Goal: Transaction & Acquisition: Download file/media

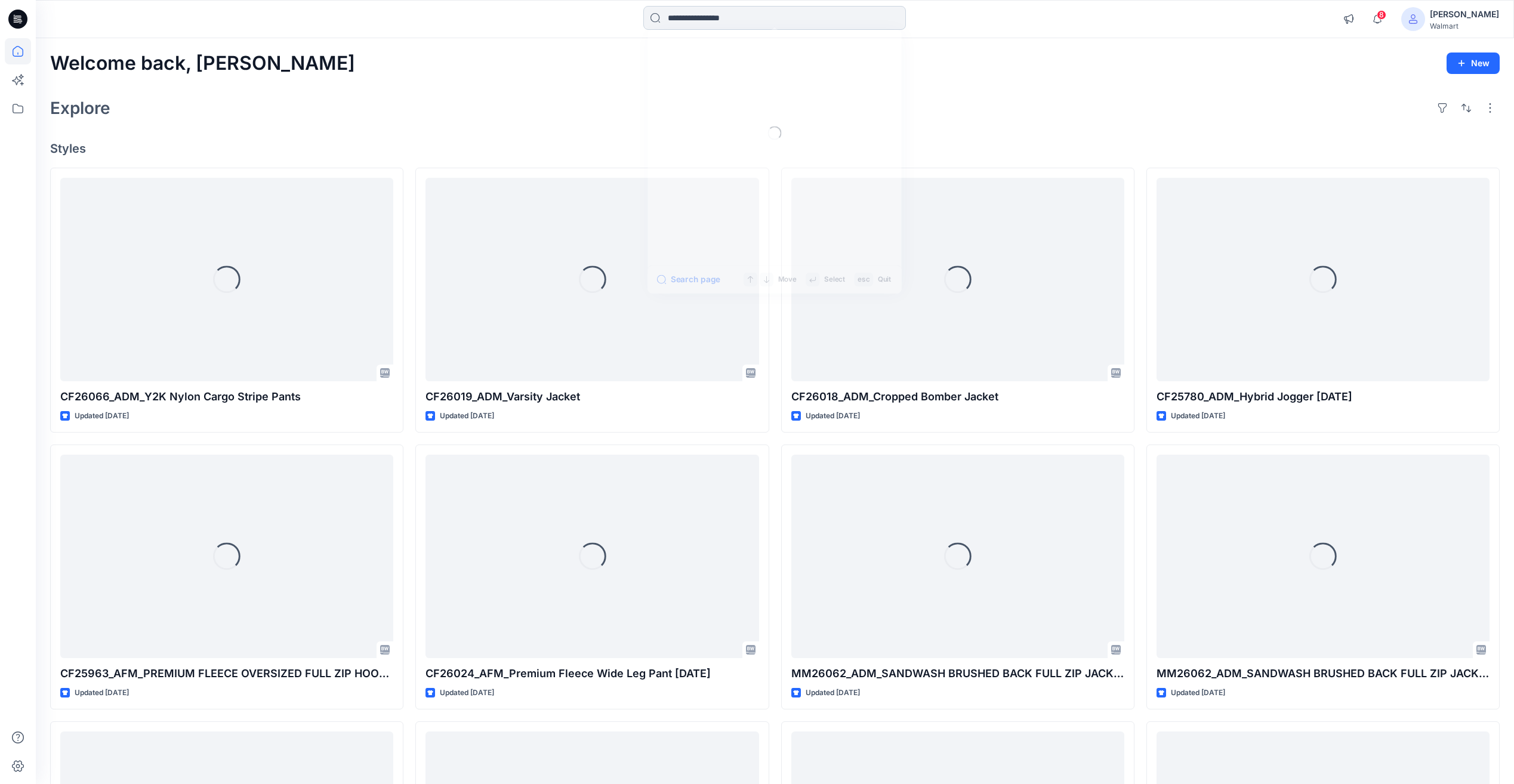
drag, startPoint x: 0, startPoint y: 0, endPoint x: 698, endPoint y: 19, distance: 698.3
click at [698, 19] on input at bounding box center [774, 18] width 263 height 24
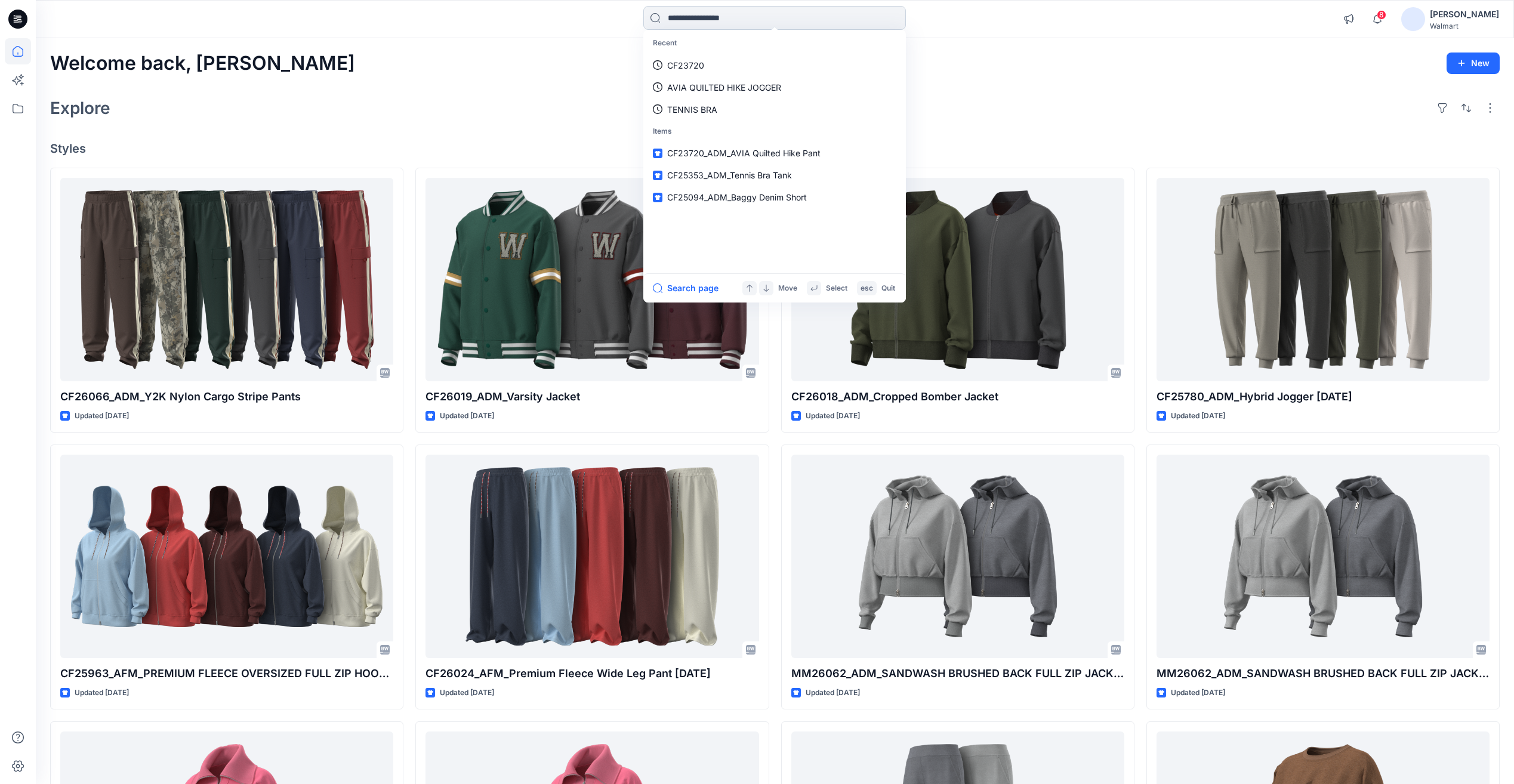
paste input "*******"
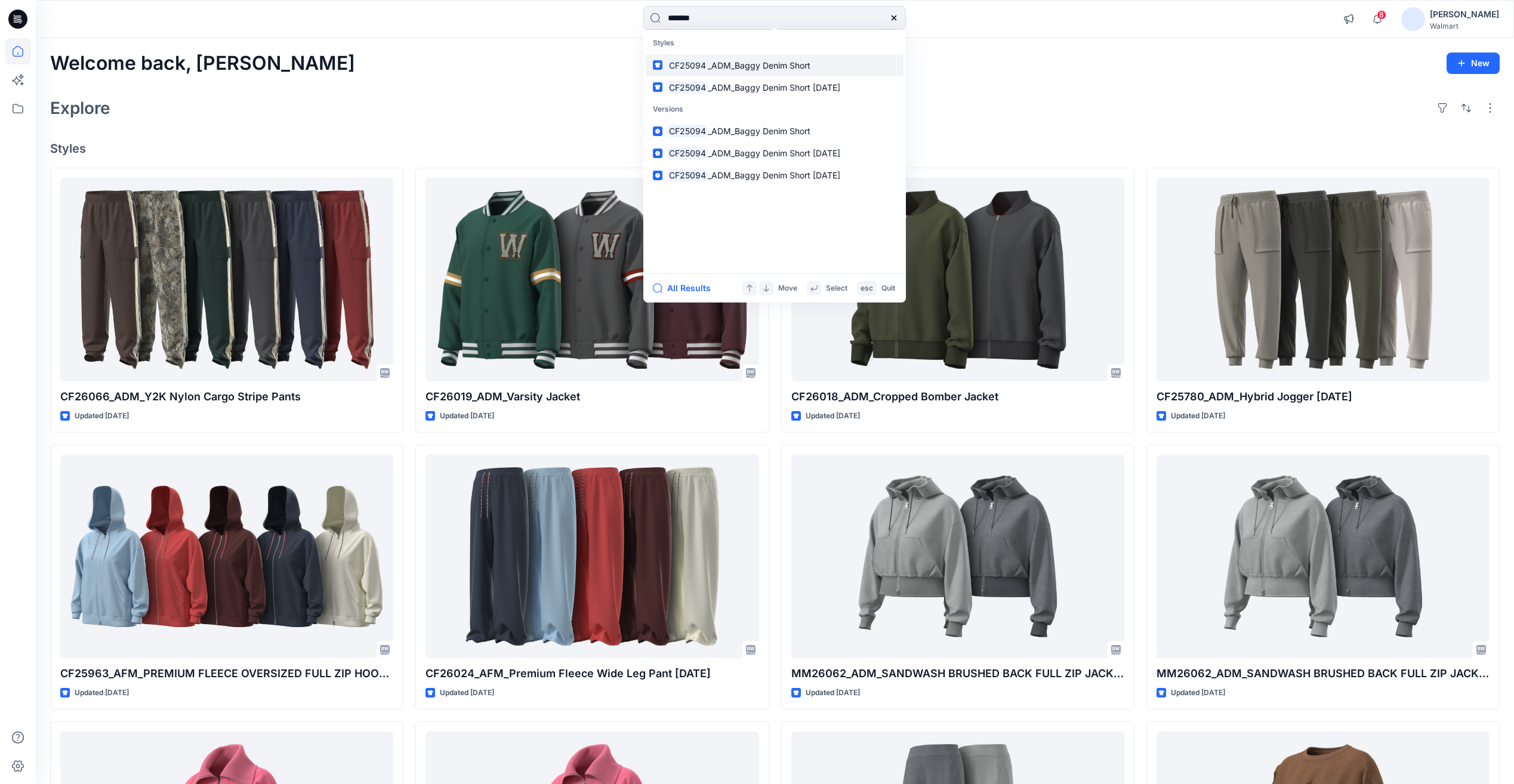
type input "*******"
click at [728, 70] on span "_ADM_Baggy Denim Short" at bounding box center [759, 64] width 103 height 10
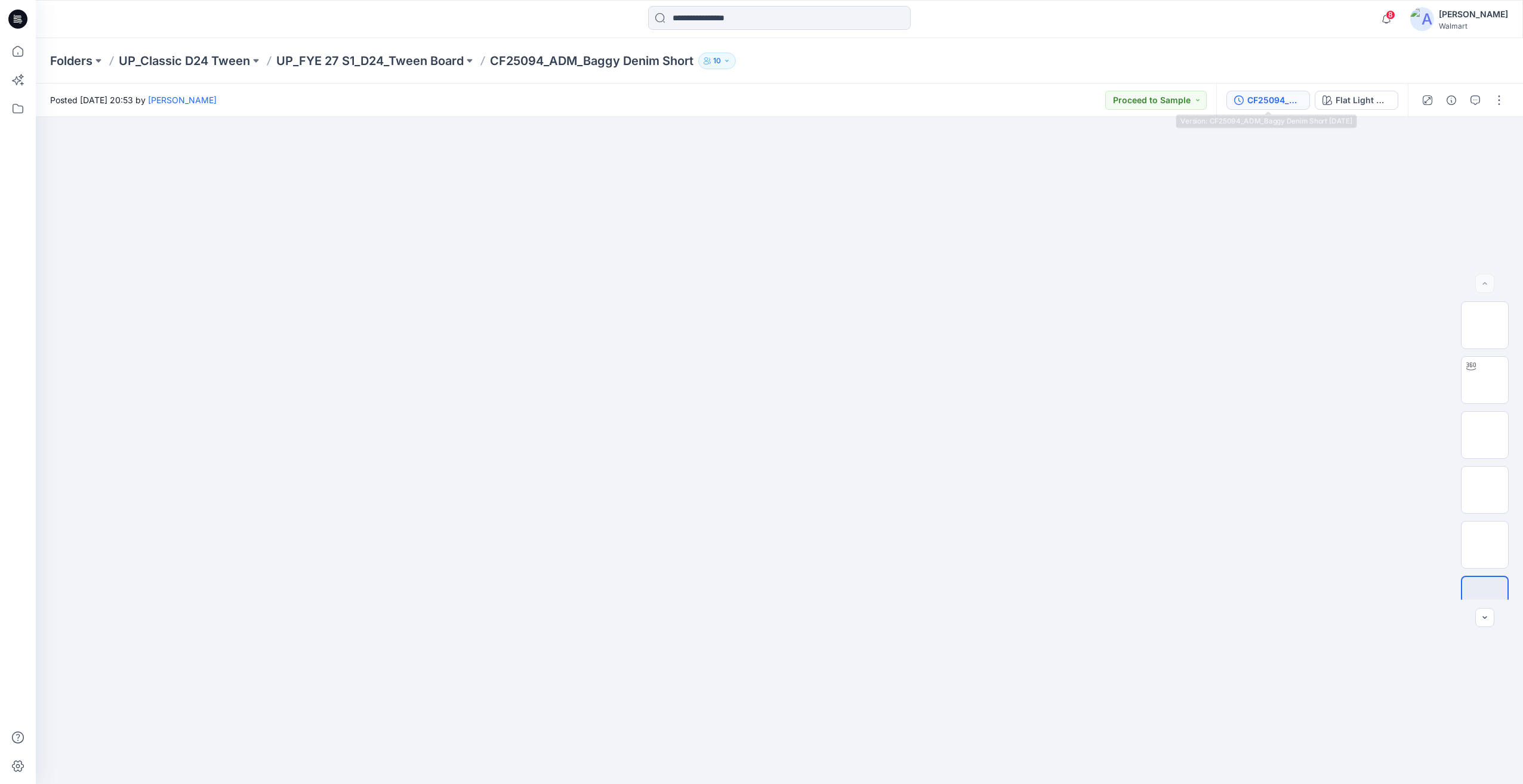
click at [1283, 100] on div "CF25094_ADM_Baggy Denim Short [DATE]" at bounding box center [1275, 100] width 54 height 13
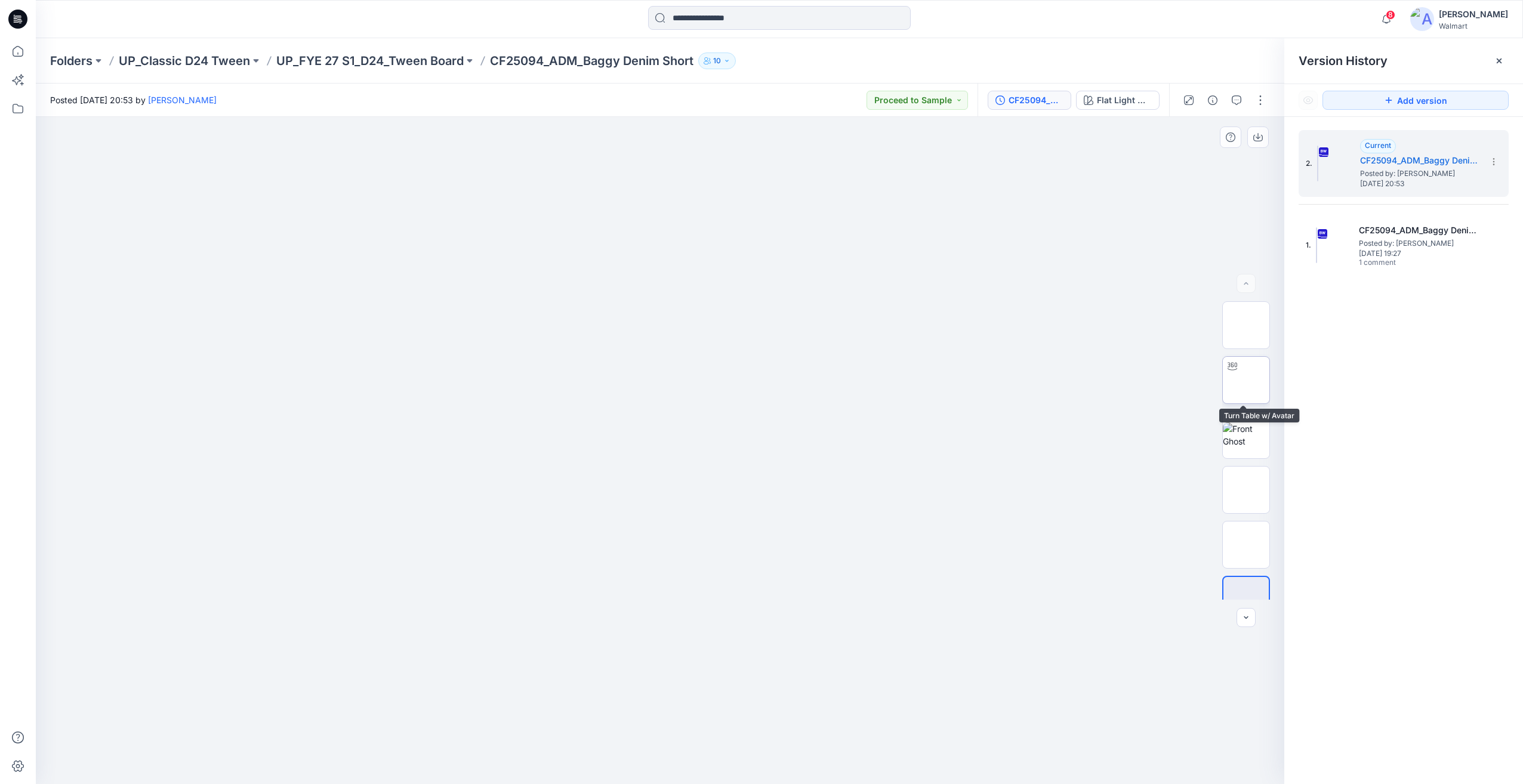
click at [1246, 380] on img at bounding box center [1246, 380] width 0 height 0
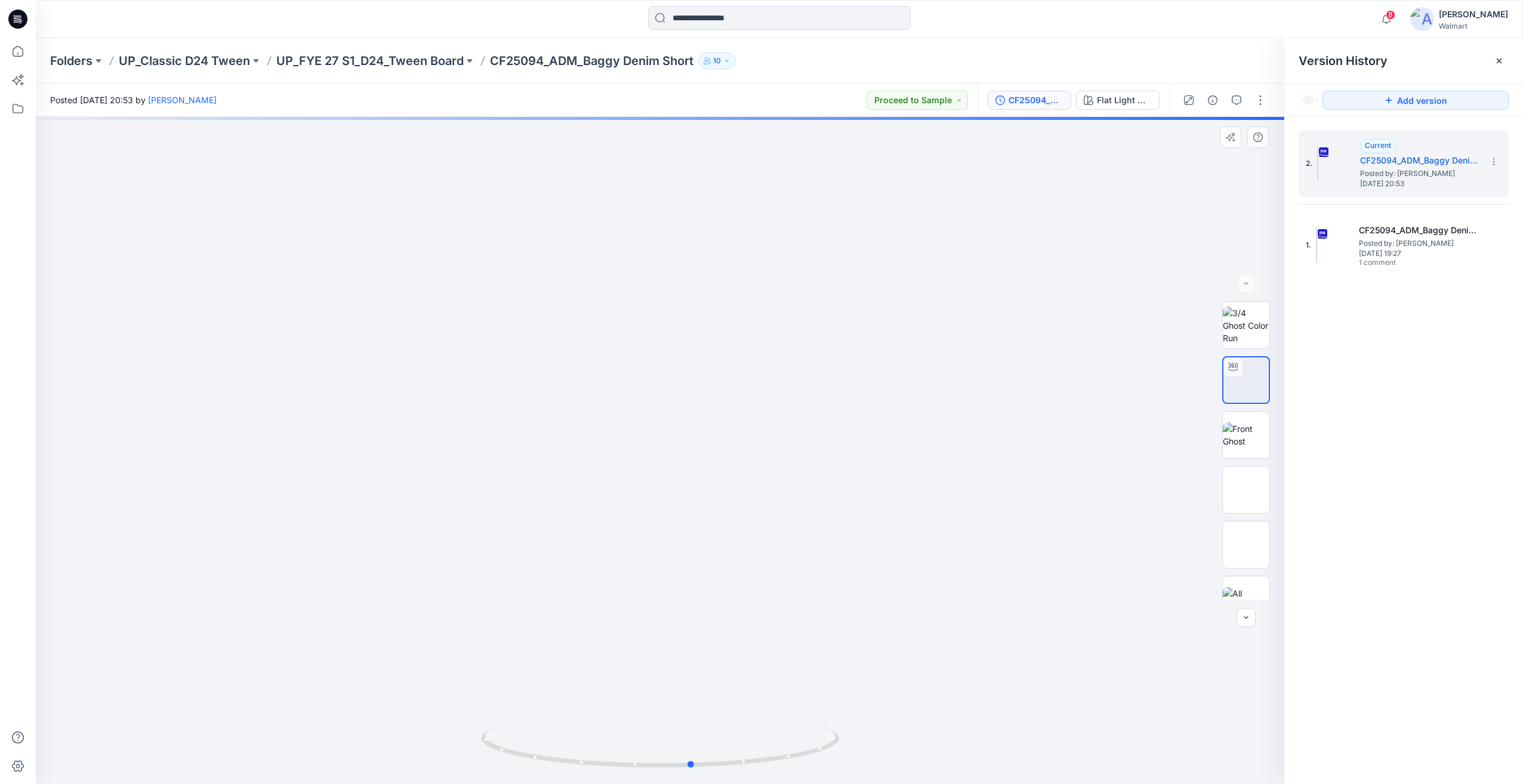
drag, startPoint x: 659, startPoint y: 508, endPoint x: 692, endPoint y: 564, distance: 65.0
click at [692, 564] on div at bounding box center [660, 450] width 1249 height 667
drag, startPoint x: 690, startPoint y: 627, endPoint x: 674, endPoint y: 426, distance: 201.6
drag, startPoint x: 694, startPoint y: 584, endPoint x: 688, endPoint y: 389, distance: 195.1
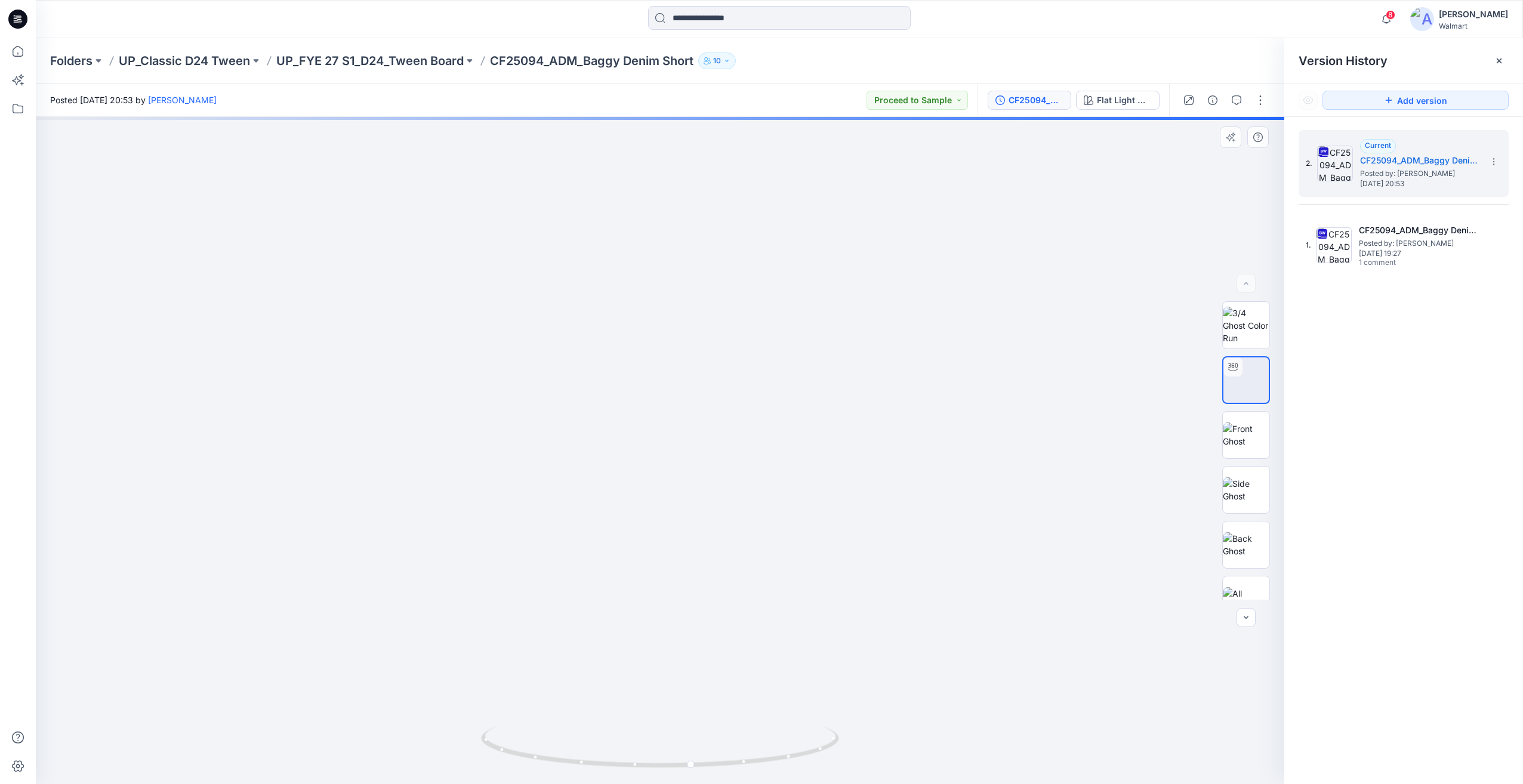
drag, startPoint x: 963, startPoint y: 525, endPoint x: 995, endPoint y: 512, distance: 34.5
click at [995, 512] on img at bounding box center [682, 45] width 1720 height 1479
drag, startPoint x: 825, startPoint y: 684, endPoint x: 744, endPoint y: 687, distance: 81.1
click at [744, 687] on img at bounding box center [587, 45] width 1720 height 1479
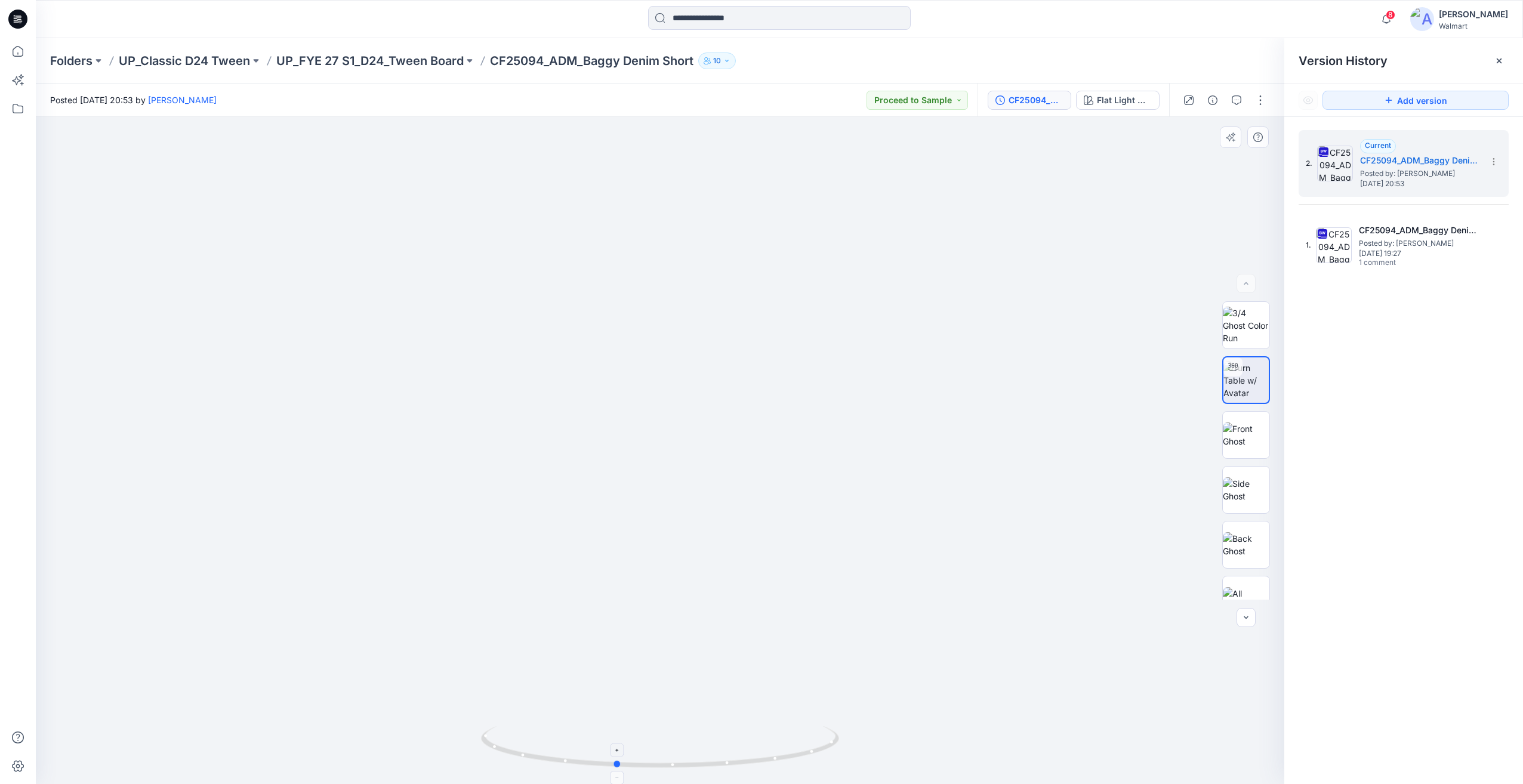
drag, startPoint x: 697, startPoint y: 747, endPoint x: 647, endPoint y: 744, distance: 50.1
click at [647, 744] on icon at bounding box center [662, 748] width 361 height 45
drag, startPoint x: 665, startPoint y: 742, endPoint x: 822, endPoint y: 675, distance: 170.7
click at [822, 675] on div at bounding box center [660, 450] width 1249 height 667
click at [1469, 157] on h5 "CF25094_ADM_Baggy Denim Short [DATE]" at bounding box center [1420, 161] width 120 height 14
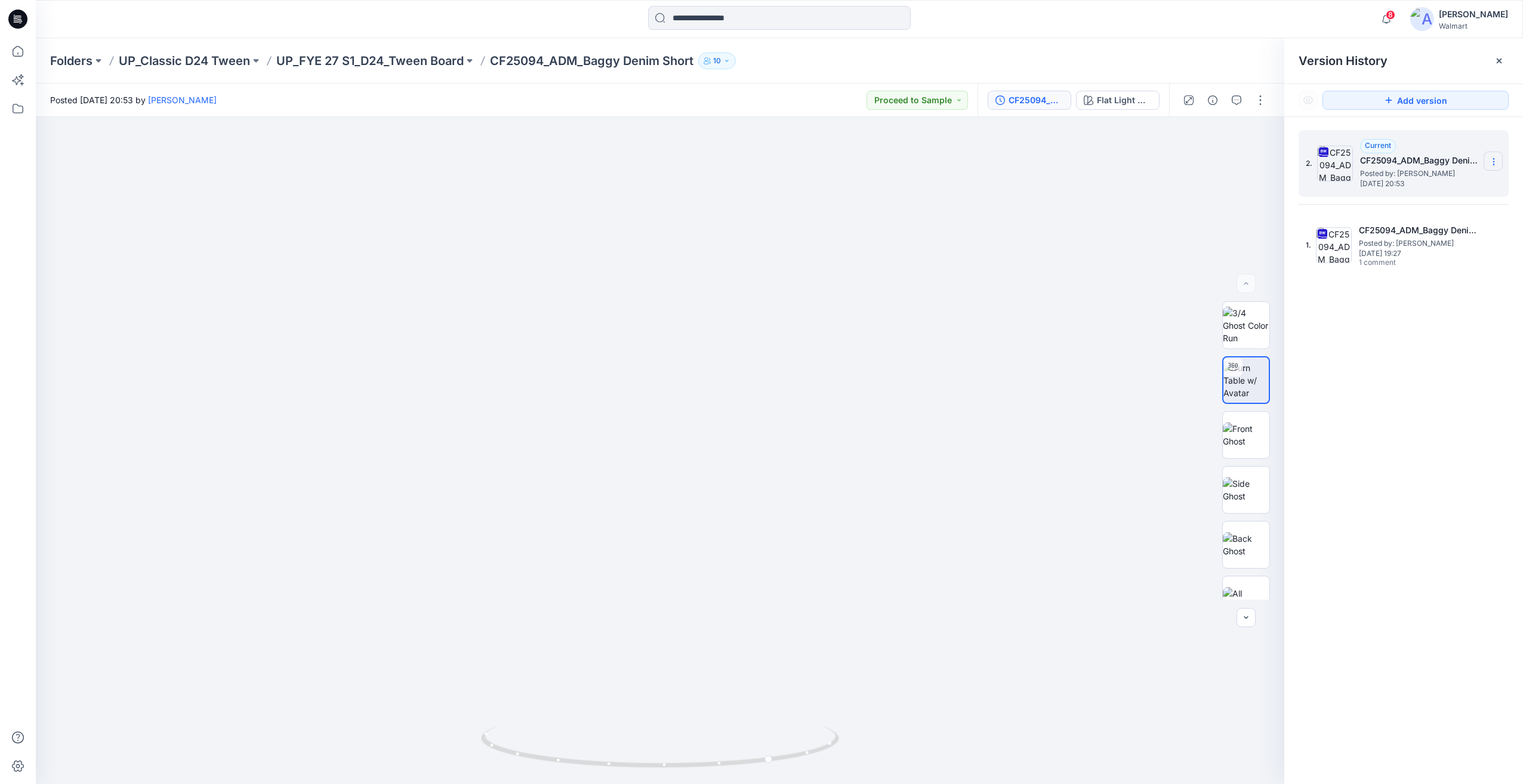
click at [1496, 168] on section at bounding box center [1493, 161] width 19 height 19
click at [1446, 188] on span "Download Source BW File" at bounding box center [1434, 185] width 100 height 14
